Goal: Information Seeking & Learning: Learn about a topic

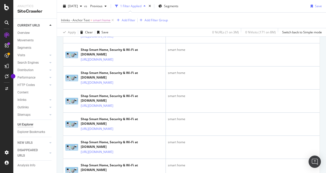
scroll to position [724, 0]
click at [113, 19] on icon at bounding box center [112, 20] width 4 height 5
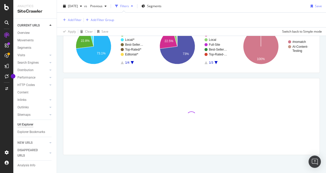
scroll to position [49, 0]
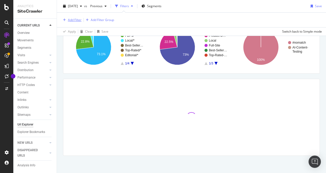
click at [71, 20] on div "Add Filter" at bounding box center [75, 20] width 14 height 4
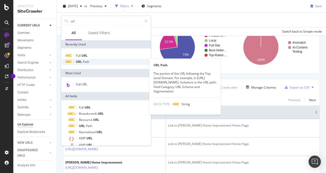
type input "url"
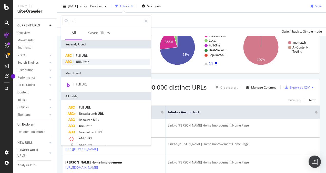
click at [81, 61] on span "URL" at bounding box center [79, 61] width 7 height 4
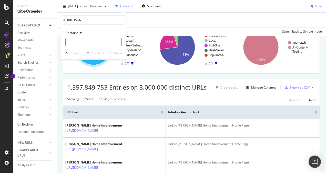
click at [81, 42] on input "text" at bounding box center [94, 42] width 56 height 8
paste input "[URL][DOMAIN_NAME]"
type input "[URL][DOMAIN_NAME]"
click at [119, 51] on div "Apply" at bounding box center [118, 52] width 8 height 4
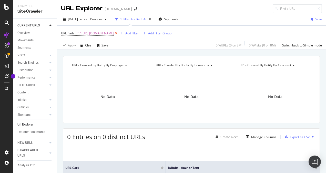
click at [118, 32] on icon at bounding box center [116, 33] width 4 height 5
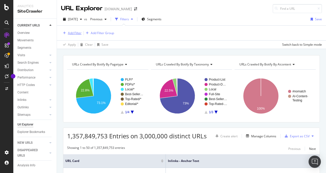
click at [69, 31] on div "Add Filter" at bounding box center [75, 33] width 14 height 4
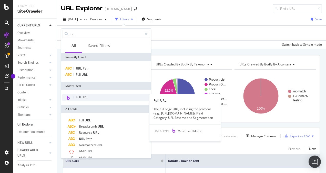
click at [83, 97] on span "Full URL" at bounding box center [81, 97] width 11 height 4
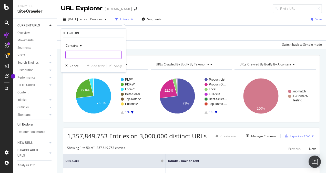
click at [71, 55] on input "text" at bounding box center [94, 55] width 56 height 8
paste input "https://lowes.sharepoint.com/:w:/r/sites/SEOBusinessHub/Shared%20Documents/Cont…"
paste input "www.lowes.com/l/install/smart-home"
type input "[URL][DOMAIN_NAME]"
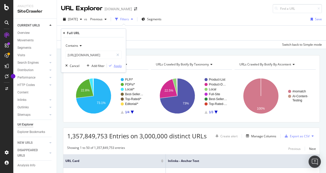
click at [116, 65] on div "Apply" at bounding box center [118, 65] width 8 height 4
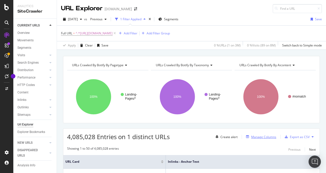
click at [263, 135] on div "Manage Columns" at bounding box center [263, 136] width 25 height 4
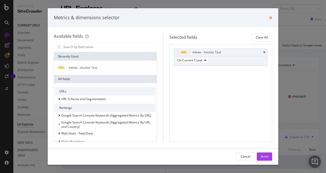
click at [269, 17] on icon "times" at bounding box center [270, 18] width 3 height 4
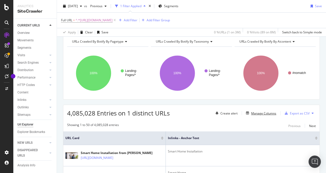
scroll to position [20, 0]
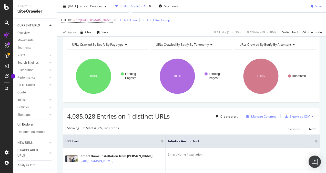
click at [263, 115] on div "Manage Columns" at bounding box center [263, 116] width 25 height 4
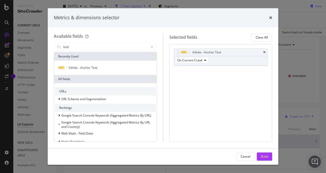
type input "body"
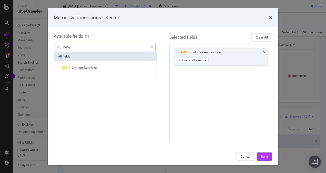
drag, startPoint x: 73, startPoint y: 47, endPoint x: 57, endPoint y: 47, distance: 16.4
click at [57, 47] on div "body" at bounding box center [105, 47] width 101 height 8
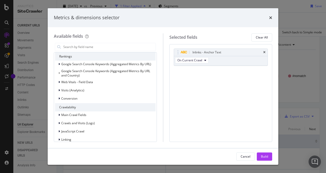
scroll to position [102, 0]
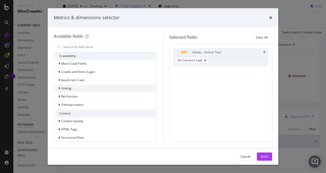
click at [60, 88] on icon "modal" at bounding box center [59, 88] width 2 height 3
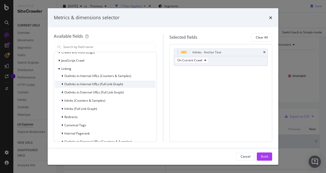
scroll to position [128, 0]
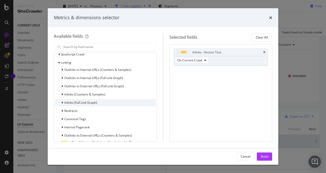
click at [90, 102] on span "Inlinks (Full Link Graph)" at bounding box center [80, 102] width 33 height 4
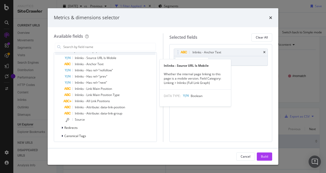
scroll to position [154, 0]
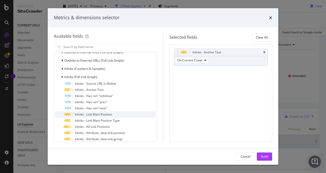
click at [94, 113] on span "Inlinks - Link Main Position" at bounding box center [93, 114] width 37 height 4
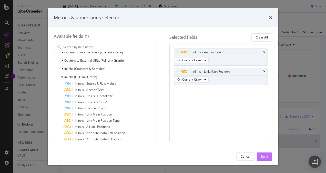
click at [264, 156] on div "Build" at bounding box center [264, 156] width 7 height 4
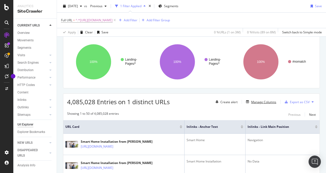
scroll to position [20, 0]
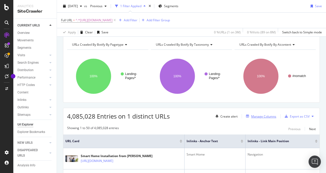
click at [252, 116] on div "Manage Columns" at bounding box center [263, 116] width 25 height 4
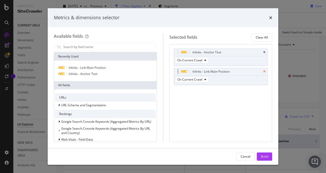
click at [264, 70] on icon "times" at bounding box center [264, 71] width 2 height 3
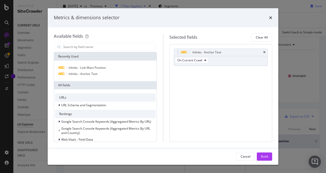
click at [83, 58] on div "Recently Used" at bounding box center [105, 56] width 102 height 8
click at [80, 48] on input "modal" at bounding box center [109, 47] width 93 height 8
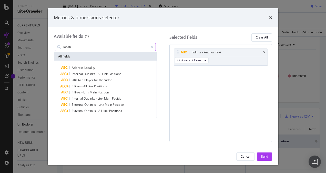
type input "locati"
click at [273, 16] on div "Metrics & dimensions selector" at bounding box center [163, 17] width 231 height 19
click at [271, 17] on icon "times" at bounding box center [270, 18] width 3 height 4
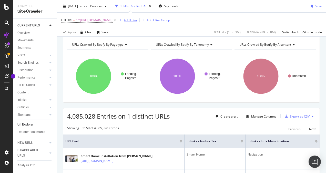
click at [137, 20] on div "Add Filter" at bounding box center [131, 20] width 14 height 4
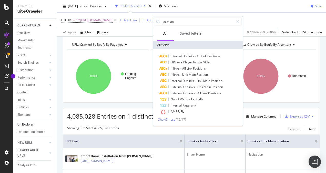
type input "location"
click at [165, 119] on span "Show 7 more" at bounding box center [166, 119] width 17 height 4
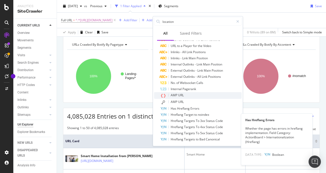
scroll to position [0, 0]
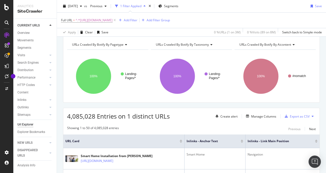
click at [133, 28] on div "Apply Clear Save 0 % URLs ( 1 on 3M ) 0 % Visits ( 89 on 8M ) Switch back to Si…" at bounding box center [191, 32] width 269 height 8
click at [260, 116] on div "Manage Columns" at bounding box center [263, 116] width 25 height 4
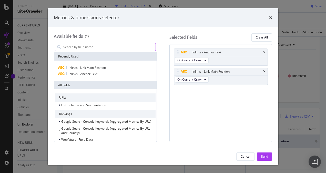
click at [87, 48] on input "modal" at bounding box center [109, 47] width 93 height 8
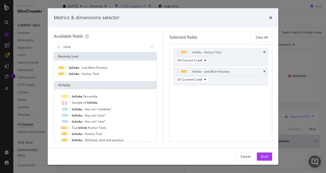
scroll to position [25, 0]
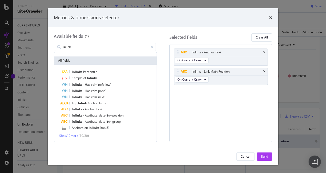
type input "inlink"
click at [72, 135] on span "Show 10 more" at bounding box center [68, 135] width 19 height 4
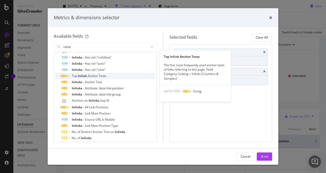
scroll to position [76, 0]
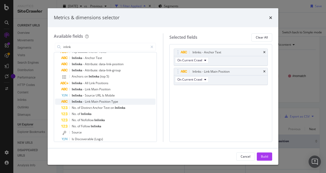
click at [88, 101] on span "Link" at bounding box center [88, 101] width 6 height 4
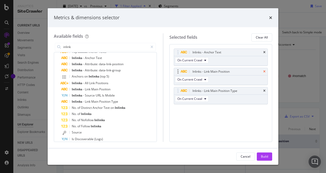
click at [264, 70] on icon "times" at bounding box center [264, 71] width 2 height 3
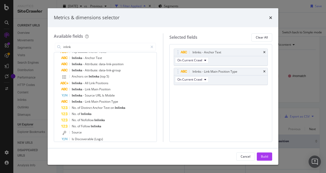
click at [243, 102] on div "Inlinks - Anchor Text On Current Crawl Inlinks - Link Main Position Type On Cur…" at bounding box center [220, 93] width 103 height 98
click at [263, 156] on div "Build" at bounding box center [264, 156] width 7 height 4
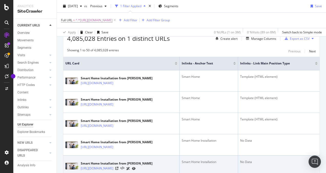
scroll to position [77, 0]
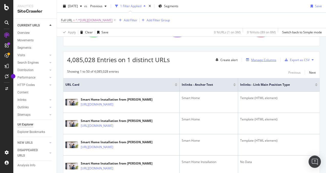
click at [263, 59] on div "Manage Columns" at bounding box center [263, 60] width 25 height 4
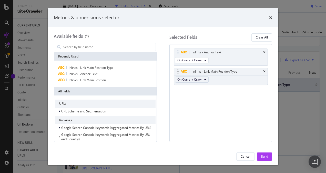
click at [202, 79] on button "On Current Crawl" at bounding box center [192, 79] width 34 height 6
click at [238, 93] on div "Inlinks - Anchor Text On Current Crawl Inlinks - Link Main Position Type On Cur…" at bounding box center [221, 71] width 94 height 47
click at [272, 17] on icon "times" at bounding box center [270, 18] width 3 height 4
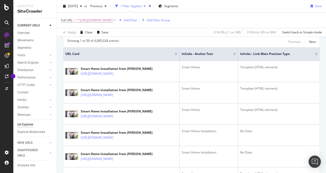
scroll to position [51, 0]
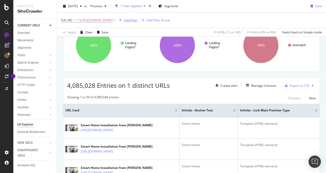
click at [137, 20] on div "Add Filter" at bounding box center [131, 20] width 14 height 4
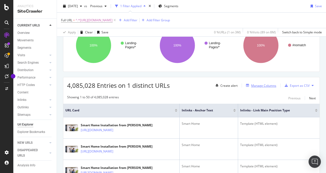
click at [264, 84] on div "Manage Columns" at bounding box center [263, 85] width 25 height 4
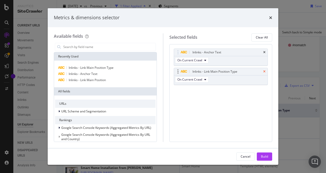
click at [265, 70] on icon "times" at bounding box center [264, 71] width 2 height 3
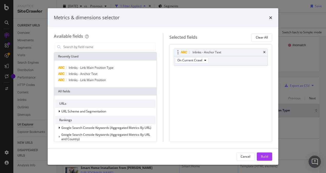
click at [265, 52] on div "Inlinks - Anchor Text" at bounding box center [221, 52] width 94 height 7
click at [84, 46] on input "modal" at bounding box center [109, 47] width 93 height 8
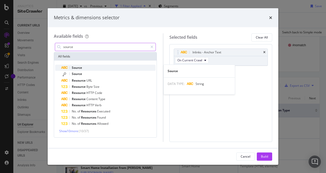
type input "source"
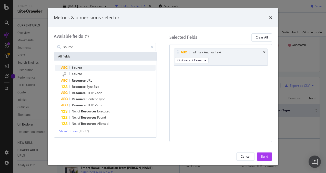
click at [81, 68] on span "Source" at bounding box center [77, 67] width 10 height 4
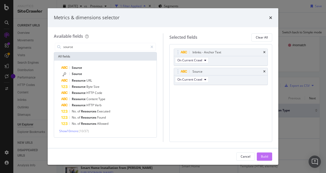
click at [261, 156] on div "Build" at bounding box center [264, 156] width 7 height 4
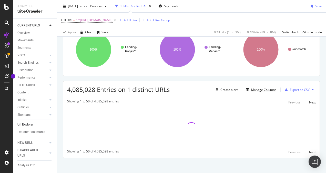
scroll to position [50, 0]
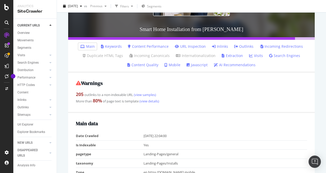
scroll to position [77, 0]
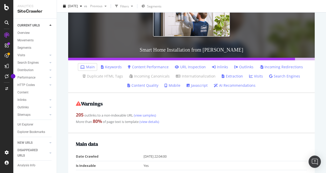
click at [235, 74] on link "Extraction" at bounding box center [232, 76] width 21 height 5
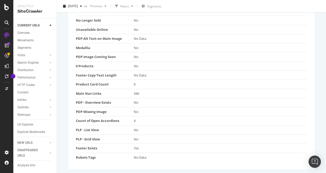
scroll to position [53, 0]
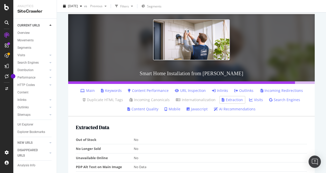
click at [245, 89] on link "Outlinks" at bounding box center [243, 90] width 19 height 5
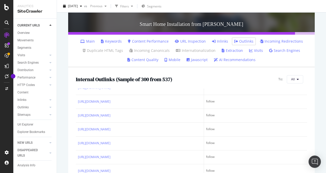
scroll to position [179, 0]
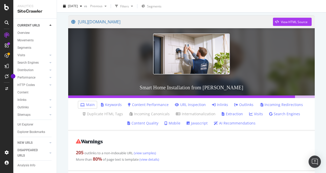
scroll to position [29, 0]
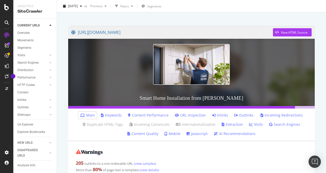
click at [216, 115] on link "Inlinks" at bounding box center [220, 114] width 16 height 5
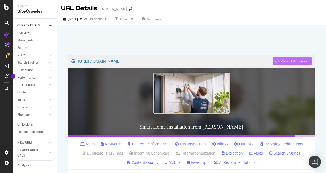
click at [290, 60] on div "View HTML Source" at bounding box center [294, 61] width 27 height 4
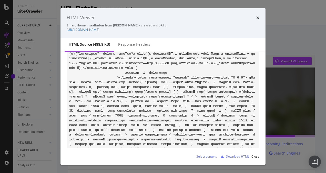
scroll to position [410, 0]
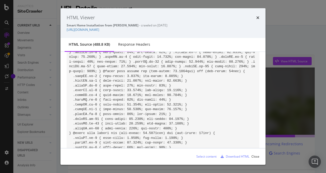
click at [143, 44] on div "Response Headers" at bounding box center [134, 44] width 32 height 5
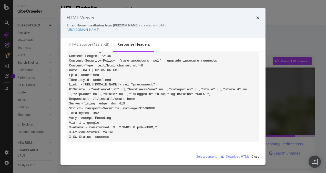
scroll to position [30, 0]
click at [92, 49] on div "HTML source (488.8 KB)" at bounding box center [89, 45] width 49 height 14
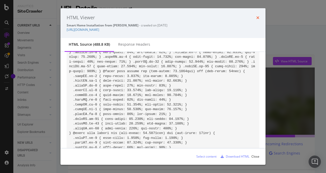
click at [258, 16] on icon "times" at bounding box center [257, 18] width 3 height 4
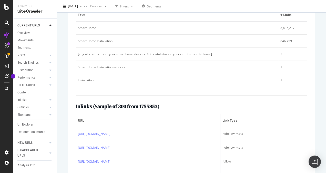
scroll to position [178, 0]
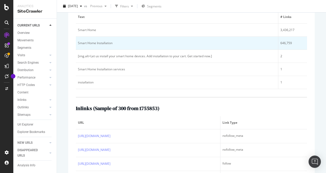
click at [282, 42] on div "646,759" at bounding box center [292, 43] width 25 height 5
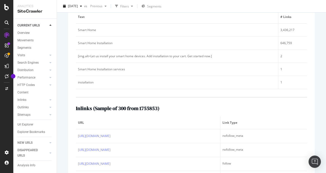
click at [317, 68] on div "URL Details www.lowes.com 2025 Aug. 16th vs Previous Filters Segments https://w…" at bounding box center [191, 86] width 269 height 173
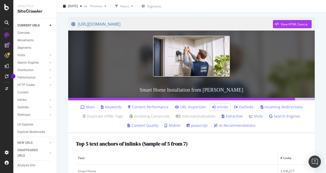
scroll to position [0, 0]
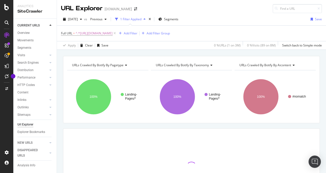
click at [177, 120] on div "URLs Crawled By Botify By pagetype Chart (by Value) Table Expand Export as CSV …" at bounding box center [191, 89] width 257 height 67
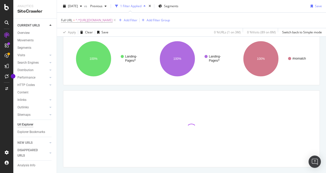
scroll to position [49, 0]
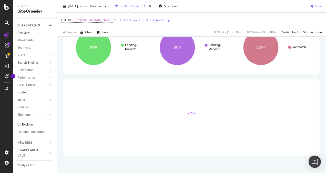
drag, startPoint x: 318, startPoint y: 119, endPoint x: 258, endPoint y: 57, distance: 85.7
click at [318, 122] on div "URLs Crawled By Botify By pagetype Chart (by Value) Table Expand Export as CSV …" at bounding box center [191, 90] width 269 height 167
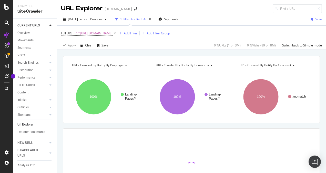
scroll to position [50, 0]
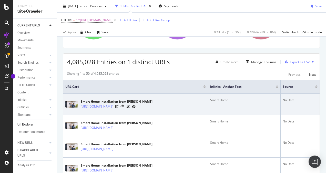
scroll to position [26, 0]
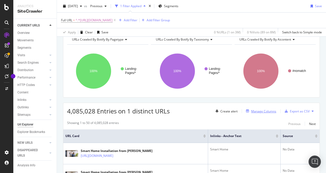
click at [257, 110] on div "Manage Columns" at bounding box center [263, 111] width 25 height 4
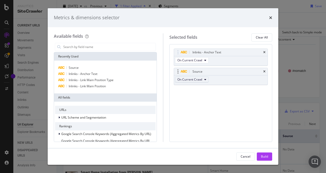
click at [199, 78] on span "On Current Crawl" at bounding box center [189, 79] width 25 height 4
click at [98, 46] on input "modal" at bounding box center [109, 47] width 93 height 8
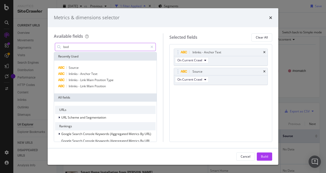
type input "body"
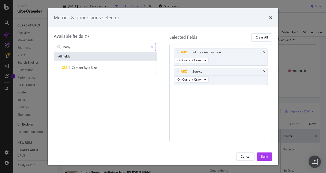
click at [119, 47] on input "body" at bounding box center [105, 47] width 85 height 8
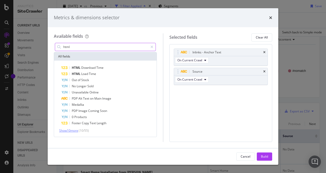
type input "html"
click at [71, 131] on span "Show 10 more" at bounding box center [68, 130] width 19 height 4
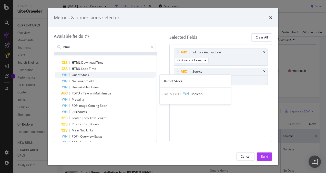
scroll to position [0, 0]
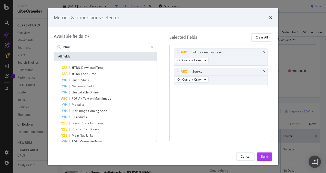
click at [254, 88] on div "Inlinks - Anchor Text On Current Crawl Source On Current Crawl You can use this…" at bounding box center [221, 71] width 94 height 47
click at [190, 80] on span "On Current Crawl" at bounding box center [189, 79] width 25 height 4
click at [204, 98] on span "On Compared Crawl" at bounding box center [193, 97] width 29 height 5
click at [153, 48] on div "modal" at bounding box center [151, 47] width 7 height 8
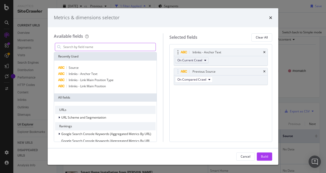
click at [202, 58] on button "On Current Crawl" at bounding box center [192, 60] width 34 height 6
click at [190, 79] on span "On Compared Crawl" at bounding box center [193, 78] width 29 height 5
click at [270, 17] on icon "times" at bounding box center [270, 18] width 3 height 4
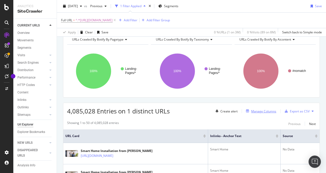
click at [254, 111] on div "Manage Columns" at bounding box center [263, 111] width 25 height 4
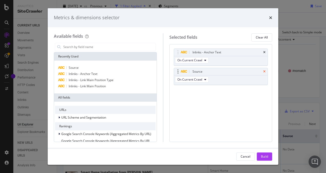
click at [265, 71] on icon "times" at bounding box center [264, 71] width 2 height 3
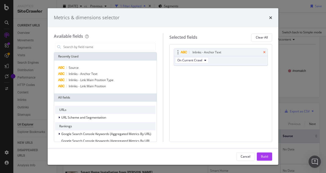
click at [264, 51] on icon "times" at bounding box center [264, 52] width 2 height 3
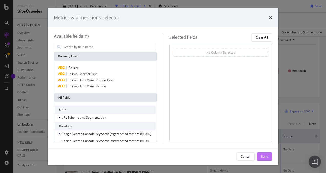
click at [263, 155] on div "Build" at bounding box center [264, 156] width 7 height 4
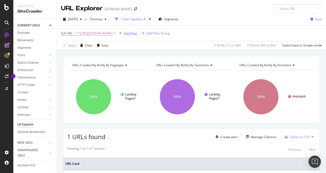
click at [137, 34] on div "Add Filter" at bounding box center [131, 33] width 14 height 4
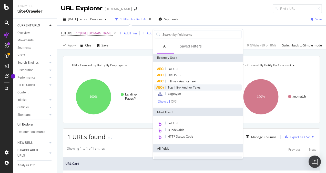
click at [182, 88] on span "Top Inlink Anchor Texts" at bounding box center [184, 87] width 33 height 4
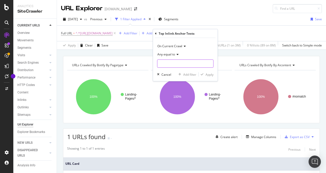
click at [173, 61] on input "text" at bounding box center [185, 63] width 56 height 8
type input "h"
type input "smart home"
click at [210, 75] on div "Apply" at bounding box center [209, 74] width 8 height 4
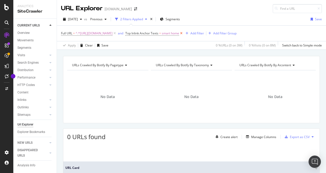
click at [183, 32] on icon at bounding box center [181, 33] width 4 height 5
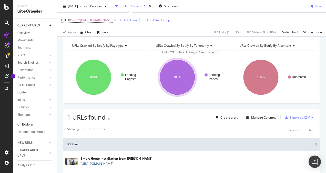
scroll to position [50, 0]
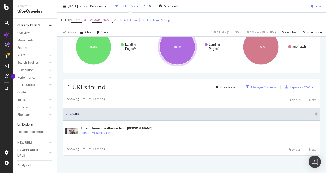
click at [254, 86] on div "Manage Columns" at bounding box center [263, 87] width 25 height 4
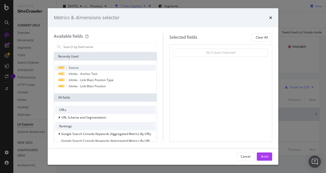
click at [75, 67] on span "Source" at bounding box center [74, 67] width 10 height 4
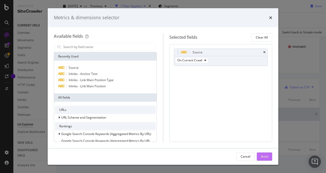
click at [266, 155] on div "Build" at bounding box center [264, 156] width 7 height 4
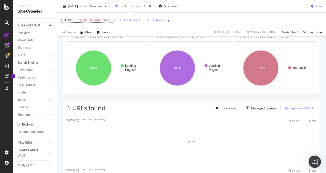
scroll to position [50, 0]
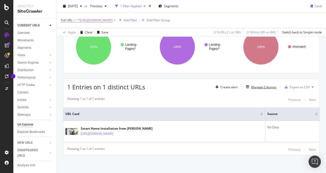
click at [259, 82] on div "Create alert Manage Columns Export as CSV" at bounding box center [264, 86] width 102 height 9
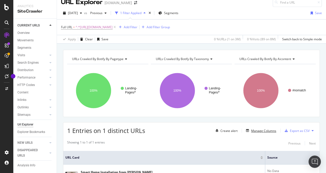
scroll to position [0, 0]
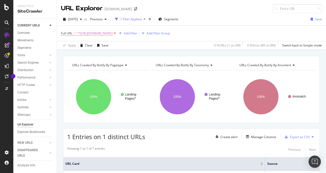
click at [117, 32] on icon at bounding box center [114, 33] width 4 height 5
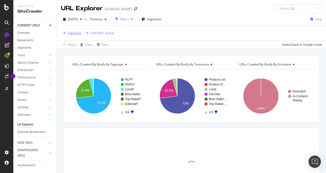
click at [76, 33] on div "Add Filter" at bounding box center [75, 33] width 14 height 4
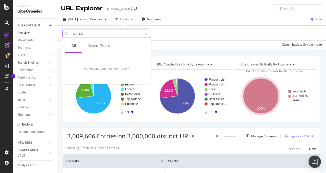
drag, startPoint x: 90, startPoint y: 35, endPoint x: 41, endPoint y: 31, distance: 48.8
click at [41, 31] on body "Analytics SiteCrawler CURRENT URLS Overview Movements Segments Visits Analysis …" at bounding box center [163, 86] width 326 height 173
type input "inlinh bb"
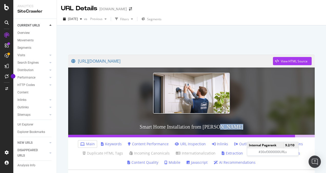
drag, startPoint x: 270, startPoint y: 134, endPoint x: 300, endPoint y: 136, distance: 29.3
click at [300, 136] on div "[URL][DOMAIN_NAME] View HTML Source Smart Home Installation from [PERSON_NAME] …" at bounding box center [191, 96] width 246 height 82
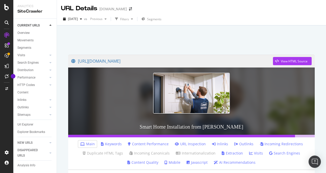
click at [322, 108] on div "[URL][DOMAIN_NAME] View HTML Source Smart Home Installation from [PERSON_NAME] …" at bounding box center [191, 111] width 269 height 173
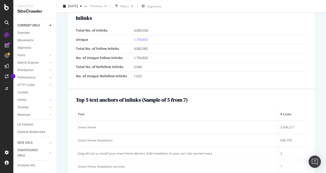
scroll to position [589, 0]
drag, startPoint x: 141, startPoint y: 35, endPoint x: 120, endPoint y: 35, distance: 20.5
click at [120, 35] on td "Unique" at bounding box center [105, 38] width 58 height 9
click at [141, 37] on link "1,755,853" at bounding box center [141, 39] width 14 height 5
